Goal: Task Accomplishment & Management: Complete application form

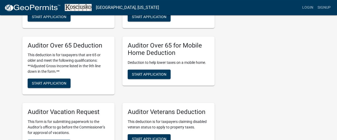
scroll to position [381, 0]
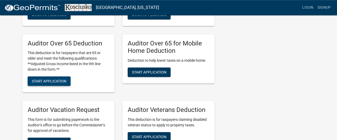
click at [45, 81] on span "Start Application" at bounding box center [49, 81] width 35 height 4
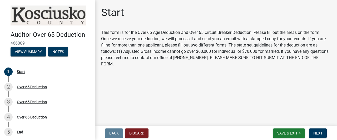
click at [222, 95] on main "Start This form is for the Over 65 Age Deduction and Over 65 Circuit Breaker De…" at bounding box center [216, 62] width 242 height 125
click at [318, 134] on span "Next" at bounding box center [317, 133] width 9 height 4
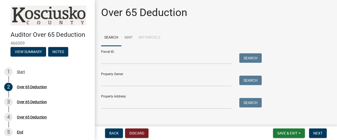
scroll to position [5, 0]
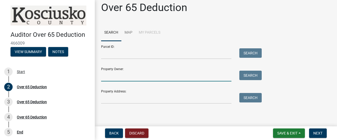
click at [178, 76] on input "Property Owner:" at bounding box center [166, 76] width 130 height 11
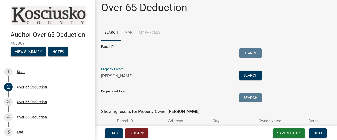
drag, startPoint x: 133, startPoint y: 73, endPoint x: 94, endPoint y: 63, distance: 40.4
click at [94, 63] on div "Auditor Over 65 Deduction 466009 View Summary Notes 1 Start 2 Over 65 Deduction…" at bounding box center [168, 70] width 337 height 140
drag, startPoint x: 122, startPoint y: 75, endPoint x: 76, endPoint y: 71, distance: 46.3
click at [101, 71] on input "anderson" at bounding box center [166, 76] width 130 height 11
type input "romeis"
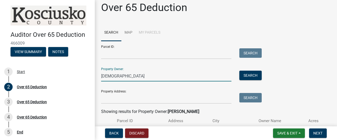
click at [250, 81] on div "Search" at bounding box center [249, 76] width 28 height 11
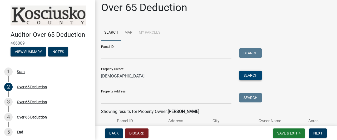
click at [251, 74] on button "Search" at bounding box center [250, 75] width 22 height 9
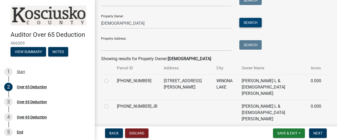
scroll to position [58, 0]
click at [110, 81] on div at bounding box center [107, 81] width 6 height 6
click at [109, 81] on div at bounding box center [107, 81] width 6 height 6
click at [111, 78] on label at bounding box center [111, 78] width 0 height 0
click at [111, 81] on input "radio" at bounding box center [112, 79] width 3 height 3
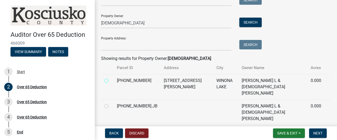
radio input "true"
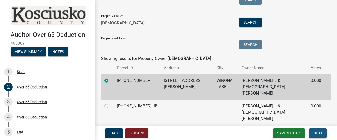
click at [322, 133] on span "Next" at bounding box center [317, 133] width 9 height 4
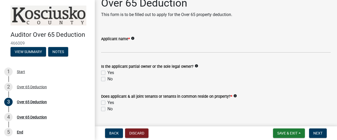
scroll to position [22, 0]
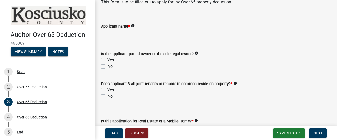
click at [198, 52] on icon "info" at bounding box center [197, 54] width 4 height 4
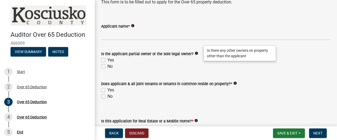
click at [107, 60] on label "Yes" at bounding box center [110, 60] width 7 height 6
click at [107, 60] on input "Yes" at bounding box center [108, 58] width 3 height 3
checkbox input "true"
checkbox input "false"
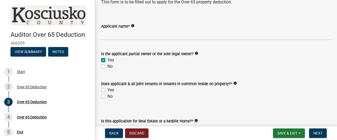
click at [237, 84] on icon "info" at bounding box center [235, 84] width 4 height 4
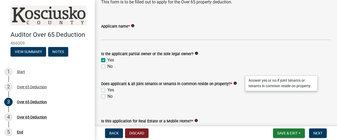
click at [107, 91] on label "Yes" at bounding box center [110, 90] width 7 height 6
click at [107, 91] on input "Yes" at bounding box center [108, 88] width 3 height 3
checkbox input "true"
checkbox input "false"
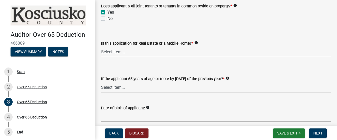
scroll to position [106, 0]
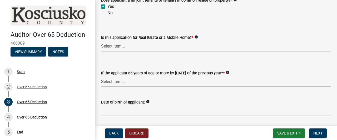
click at [101, 41] on select "Select Item... Real Property Mobile Home" at bounding box center [216, 46] width 230 height 11
click option "Real Property" at bounding box center [0, 0] width 0 height 0
select select "9e0fe018-0807-4cb1-b9d0-1ea803b42424"
click at [101, 76] on select "Select Item... Yes No" at bounding box center [216, 81] width 230 height 11
click option "Yes" at bounding box center [0, 0] width 0 height 0
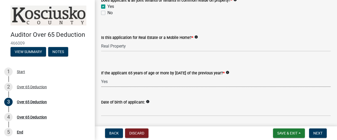
select select "61dd1732-a076-4c03-aff6-a332f5b70cd1"
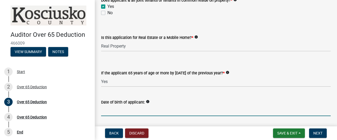
click at [112, 112] on input "Date of birth of applicant:" at bounding box center [216, 111] width 230 height 11
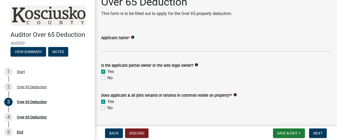
scroll to position [13, 0]
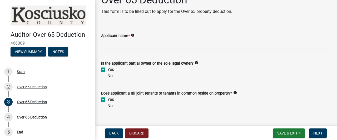
type input "05081959"
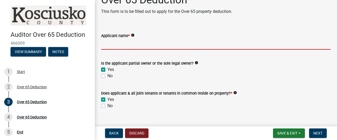
click at [242, 42] on input "Applicant name *" at bounding box center [216, 44] width 230 height 11
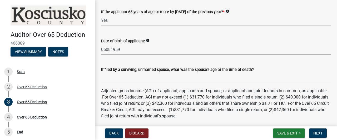
scroll to position [168, 0]
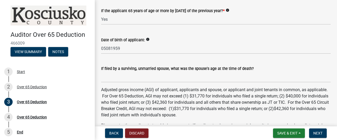
type input "Anderson"
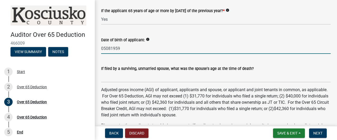
click at [107, 47] on input "05081959" at bounding box center [216, 48] width 230 height 11
click at [112, 47] on input "05/081959" at bounding box center [216, 48] width 230 height 11
type input "05/08/1959"
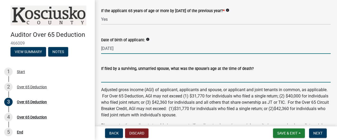
click at [112, 76] on input "If filed by a surviving, unmarried spouse, what was the spouse's age at the tim…" at bounding box center [216, 77] width 230 height 11
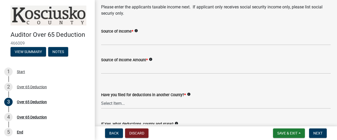
scroll to position [300, 0]
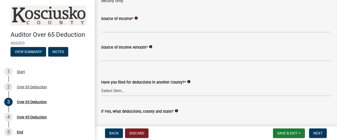
click at [152, 46] on icon "info" at bounding box center [151, 47] width 4 height 4
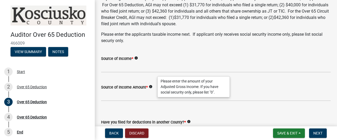
scroll to position [248, 0]
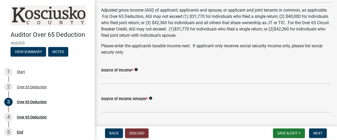
click at [142, 132] on button "Discard" at bounding box center [136, 133] width 23 height 9
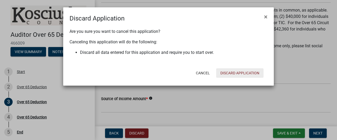
click at [226, 74] on button "Discard Application" at bounding box center [239, 72] width 47 height 9
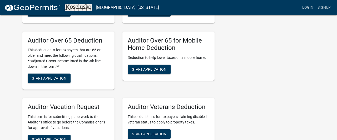
scroll to position [385, 0]
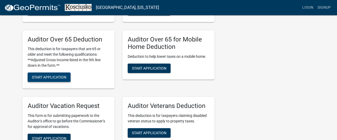
click at [35, 75] on button "Start Application" at bounding box center [49, 77] width 43 height 9
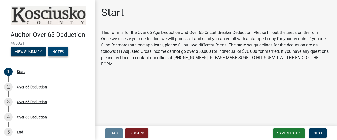
click at [68, 54] on button "Notes" at bounding box center [58, 51] width 20 height 9
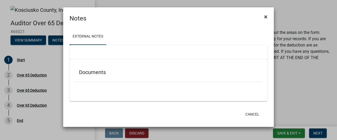
click at [266, 18] on span "×" at bounding box center [265, 16] width 3 height 7
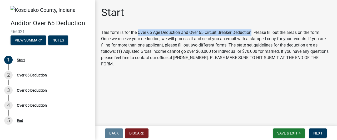
drag, startPoint x: 138, startPoint y: 32, endPoint x: 253, endPoint y: 33, distance: 115.4
click at [253, 33] on div "This form is for the Over 65 Age Deduction and Over 65 Circuit Breaker Deductio…" at bounding box center [216, 48] width 230 height 38
copy div "Over 65 Age Deduction and Over 65 Circuit Breaker Deduction"
